Goal: Task Accomplishment & Management: Use online tool/utility

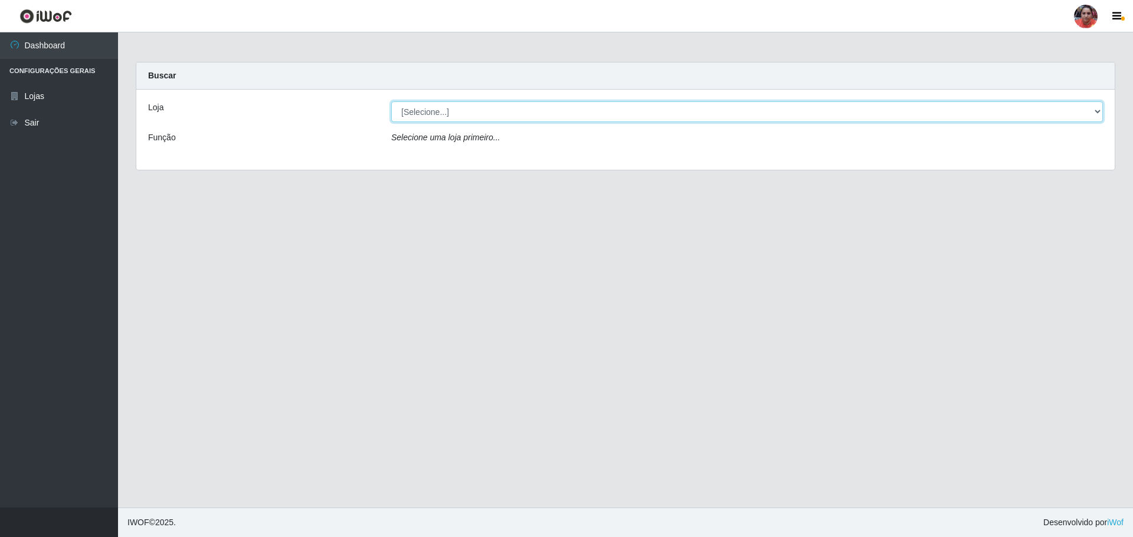
click at [1099, 109] on select "[Selecione...] Mar Vermelho - Loja 05" at bounding box center [746, 111] width 711 height 21
select select "252"
click at [391, 101] on select "[Selecione...] Mar Vermelho - Loja 05" at bounding box center [746, 111] width 711 height 21
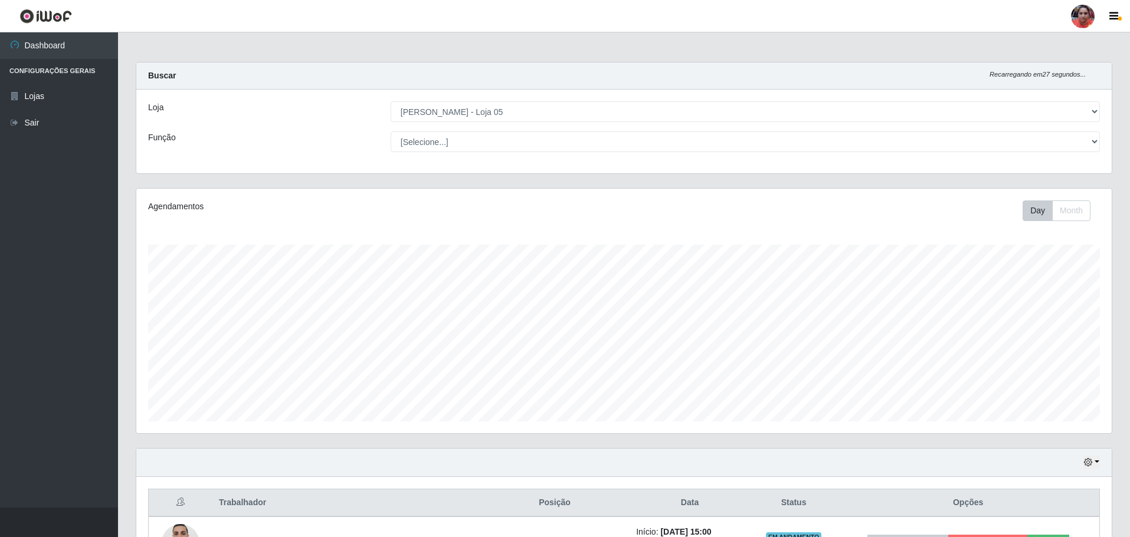
click at [1100, 143] on div "[Selecione...] ASG ASG + ASG ++ Auxiliar de Depósito Auxiliar de Depósito + Aux…" at bounding box center [745, 142] width 727 height 21
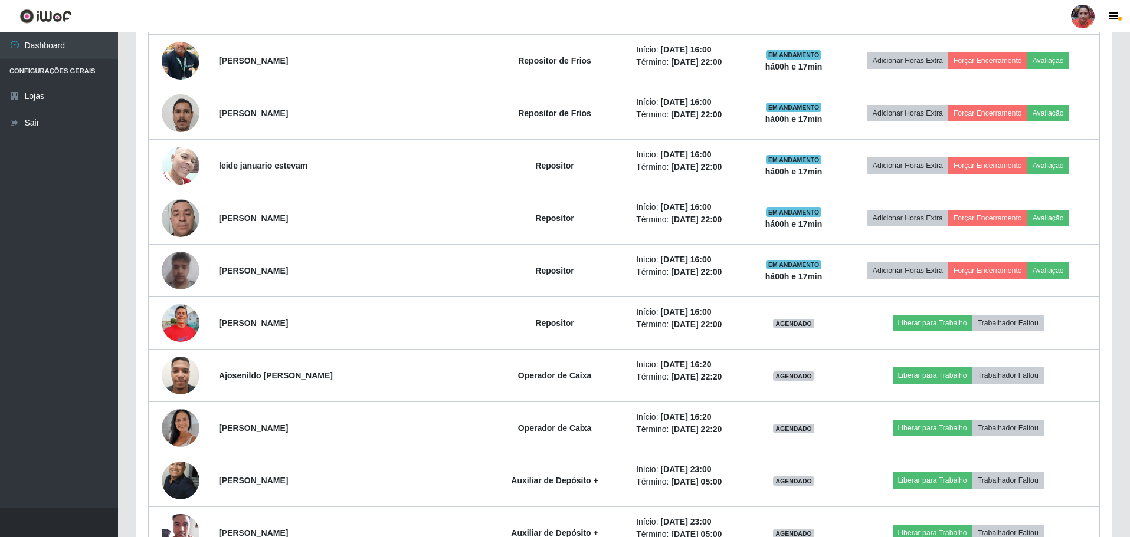
scroll to position [906, 0]
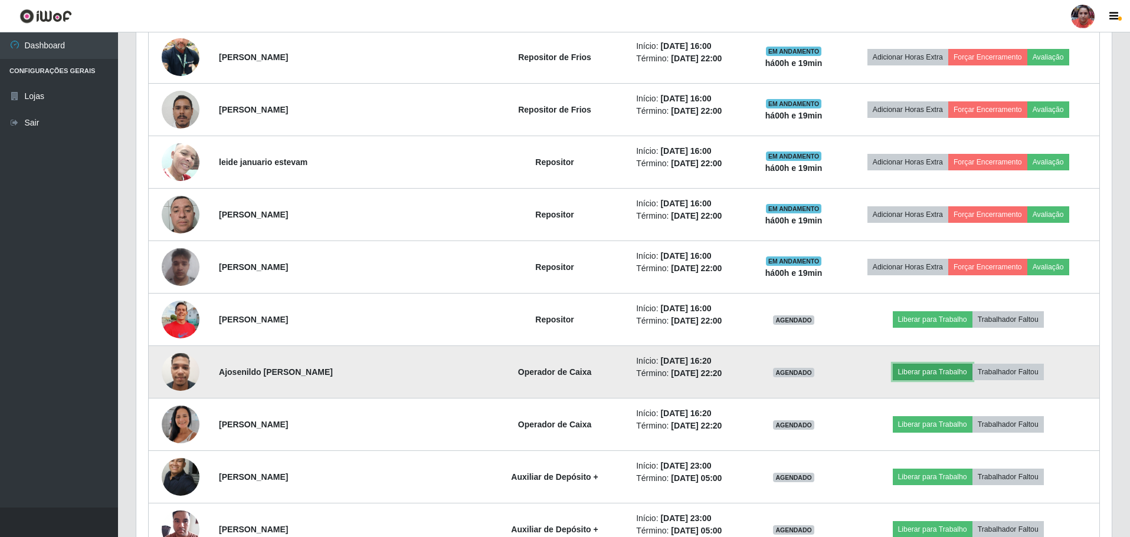
click at [899, 370] on button "Liberar para Trabalho" at bounding box center [933, 372] width 80 height 17
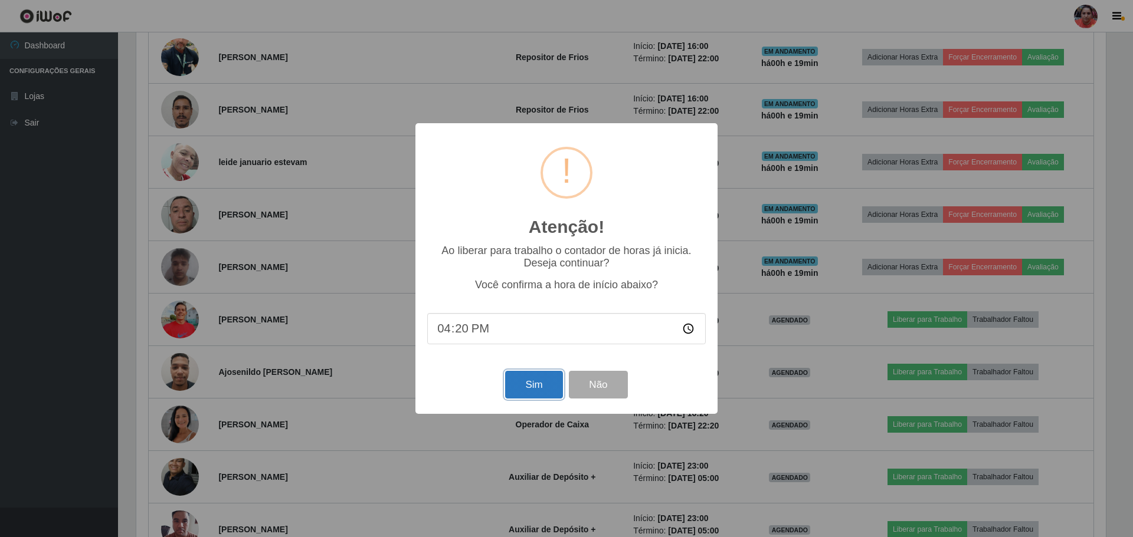
click at [523, 389] on button "Sim" at bounding box center [533, 385] width 57 height 28
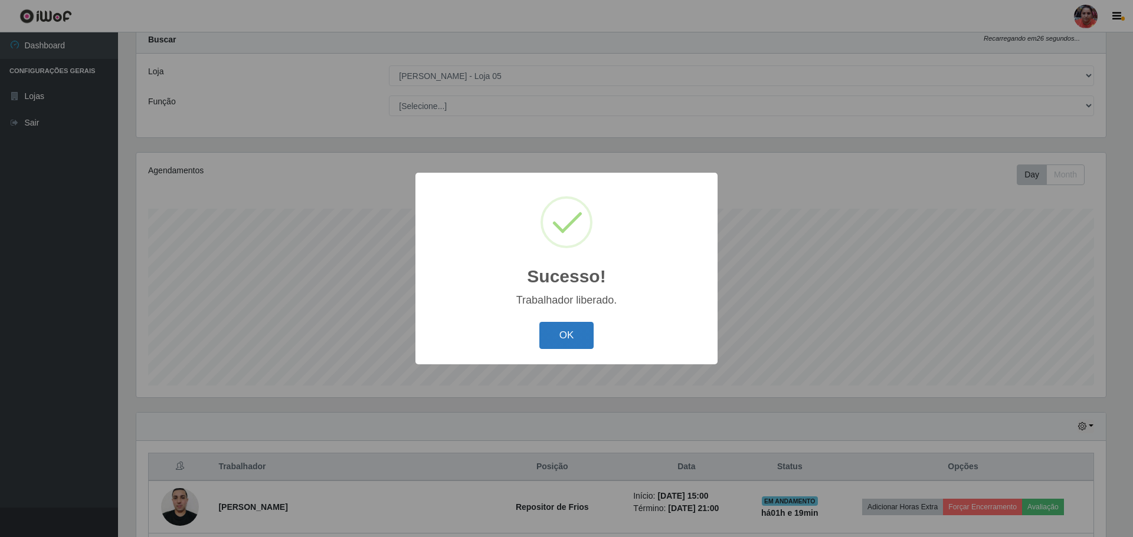
click at [551, 334] on button "OK" at bounding box center [566, 336] width 55 height 28
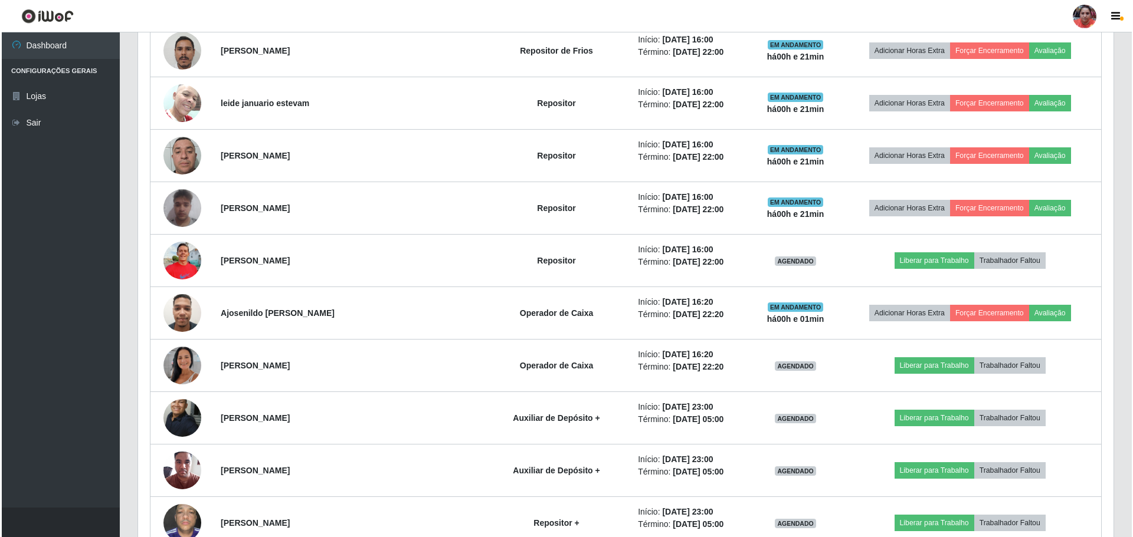
scroll to position [969, 0]
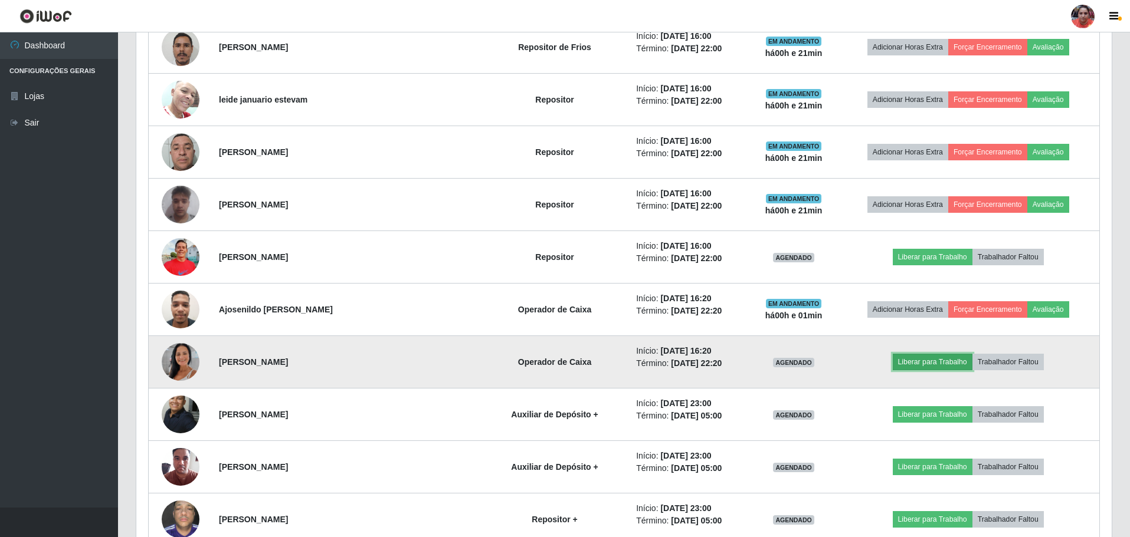
click at [916, 358] on button "Liberar para Trabalho" at bounding box center [933, 362] width 80 height 17
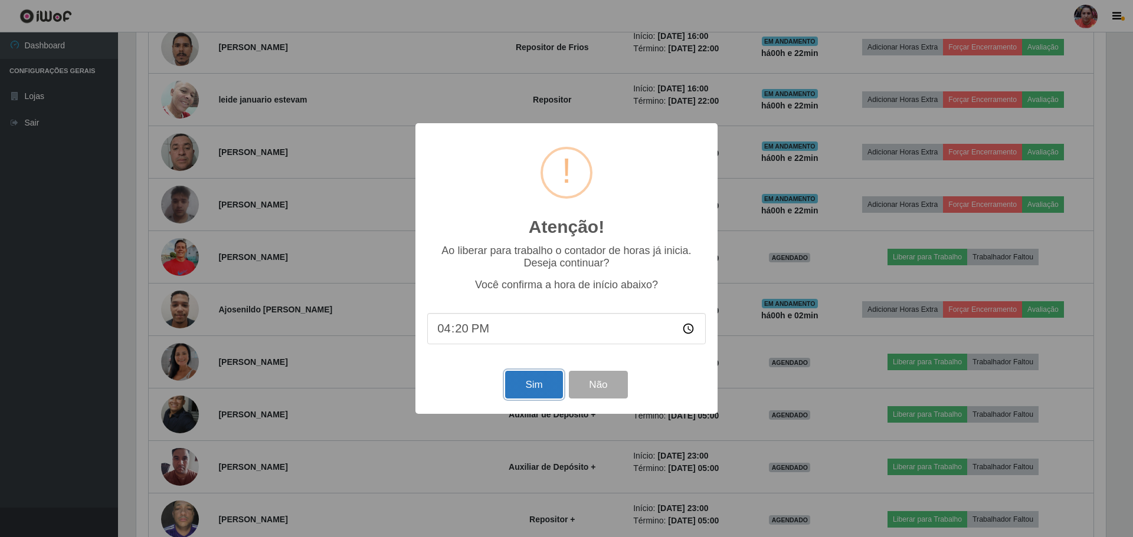
click at [544, 396] on button "Sim" at bounding box center [533, 385] width 57 height 28
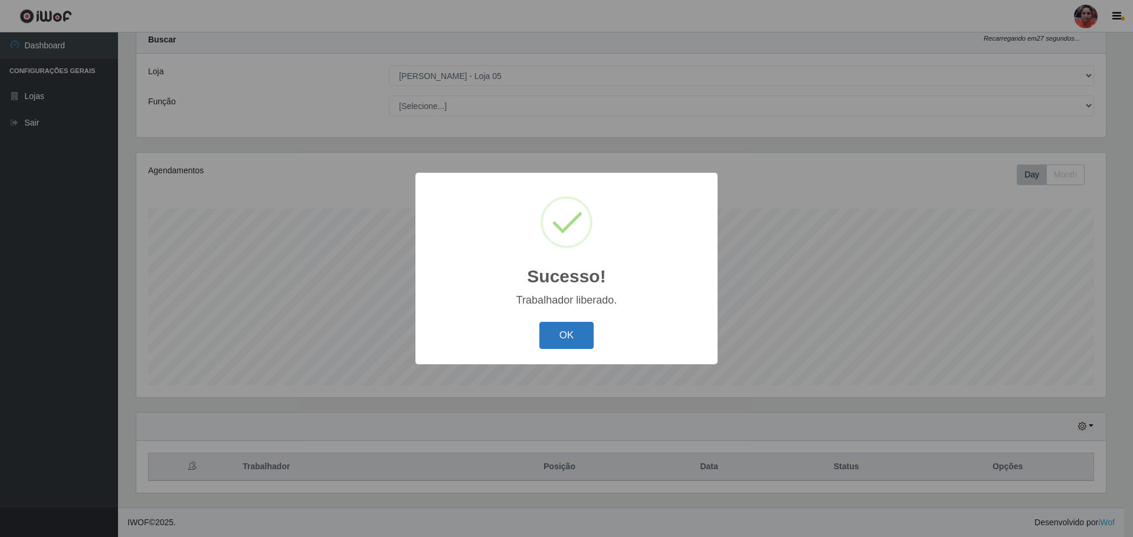
click at [566, 343] on button "OK" at bounding box center [566, 336] width 55 height 28
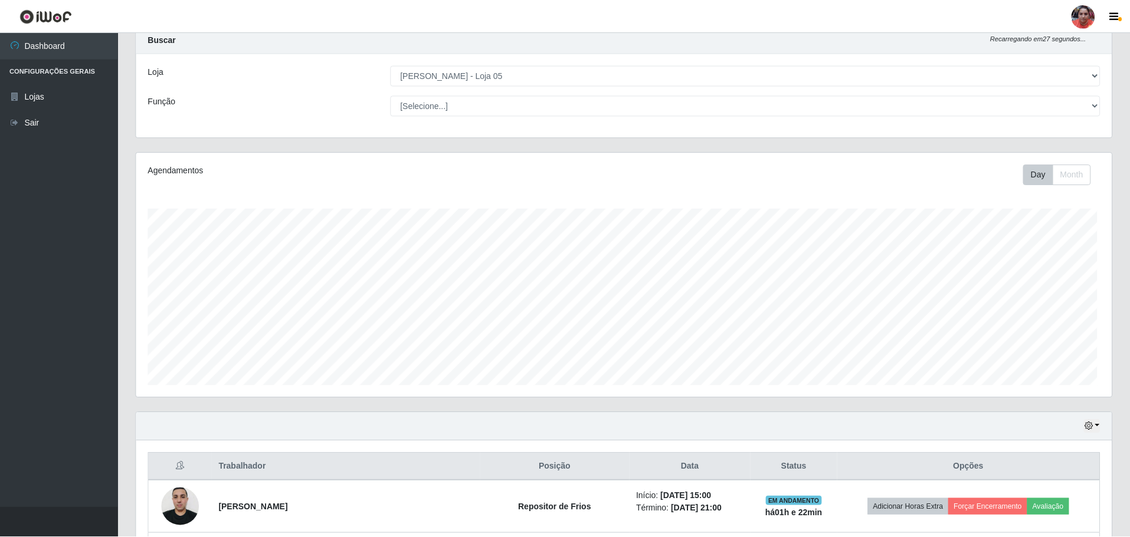
scroll to position [245, 975]
